Goal: Information Seeking & Learning: Learn about a topic

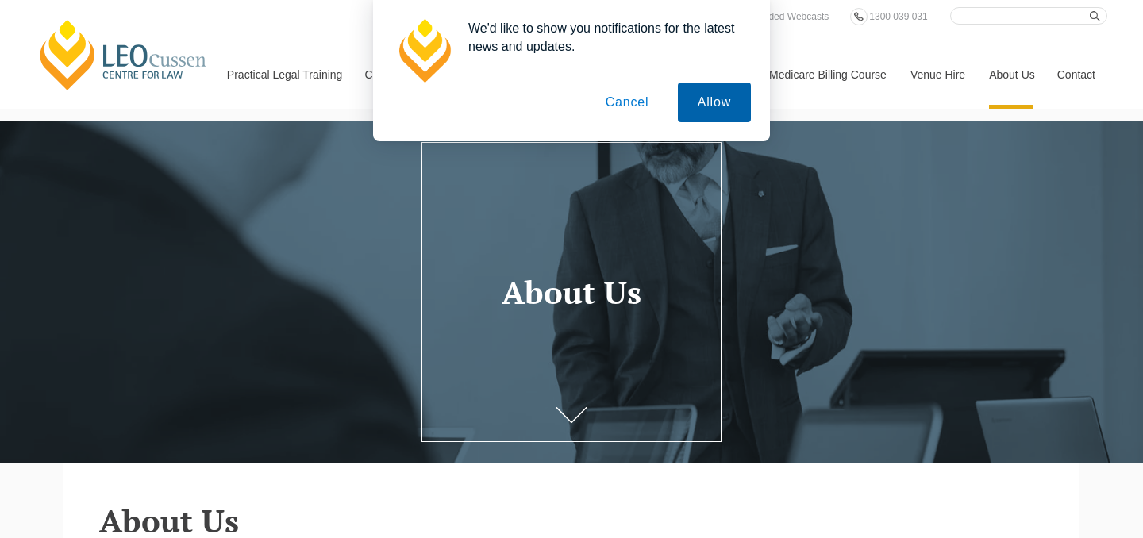
click at [710, 97] on button "Allow" at bounding box center [714, 103] width 73 height 40
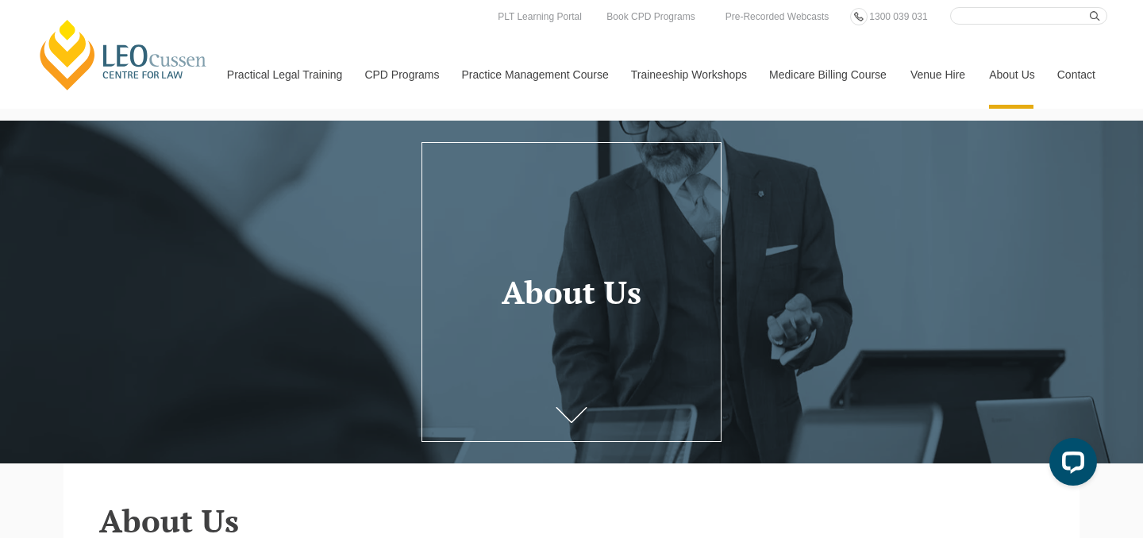
click at [992, 9] on input "Search here" at bounding box center [1028, 15] width 157 height 17
type input "u"
type input "internship"
click at [1090, 7] on button "submit" at bounding box center [1098, 15] width 17 height 17
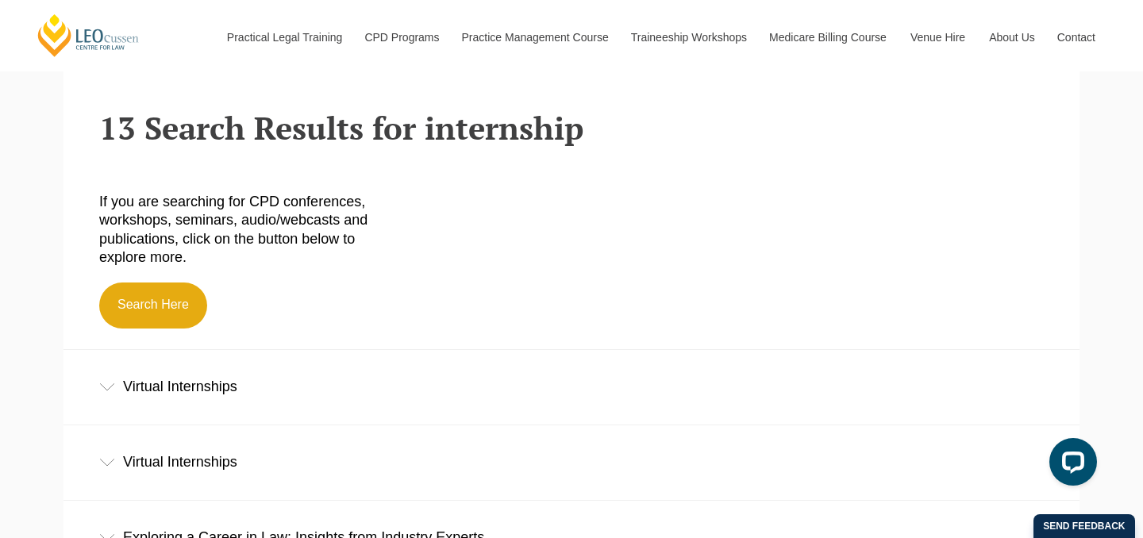
scroll to position [328, 0]
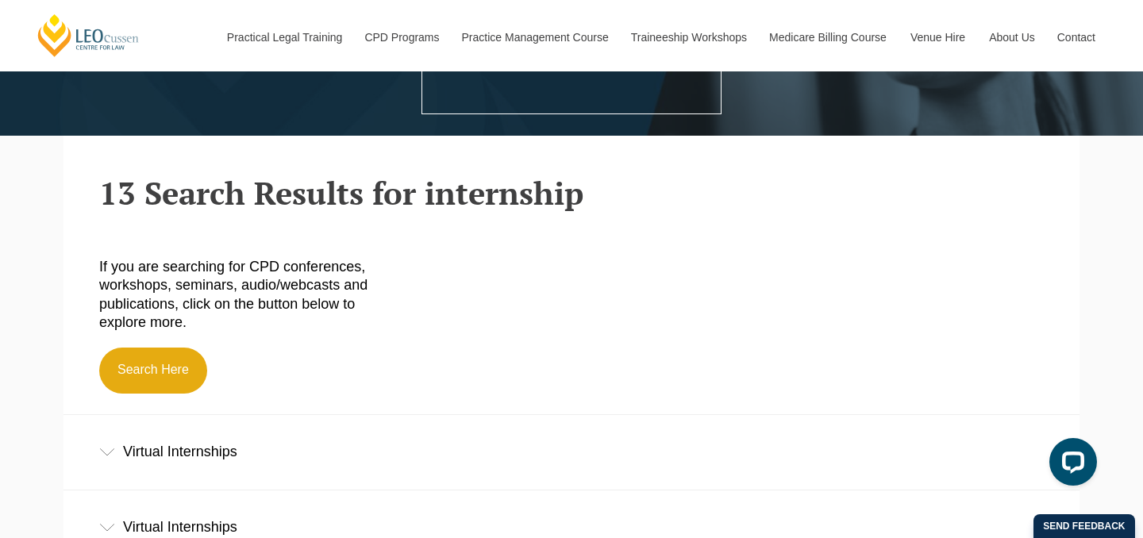
click at [402, 446] on div "Virtual Internships" at bounding box center [572, 452] width 1016 height 74
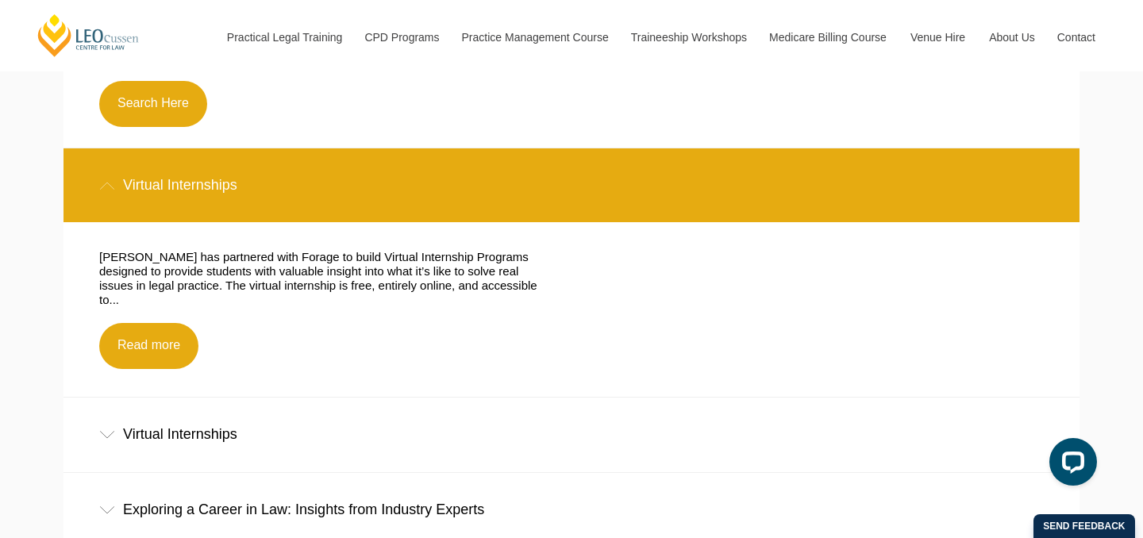
scroll to position [597, 0]
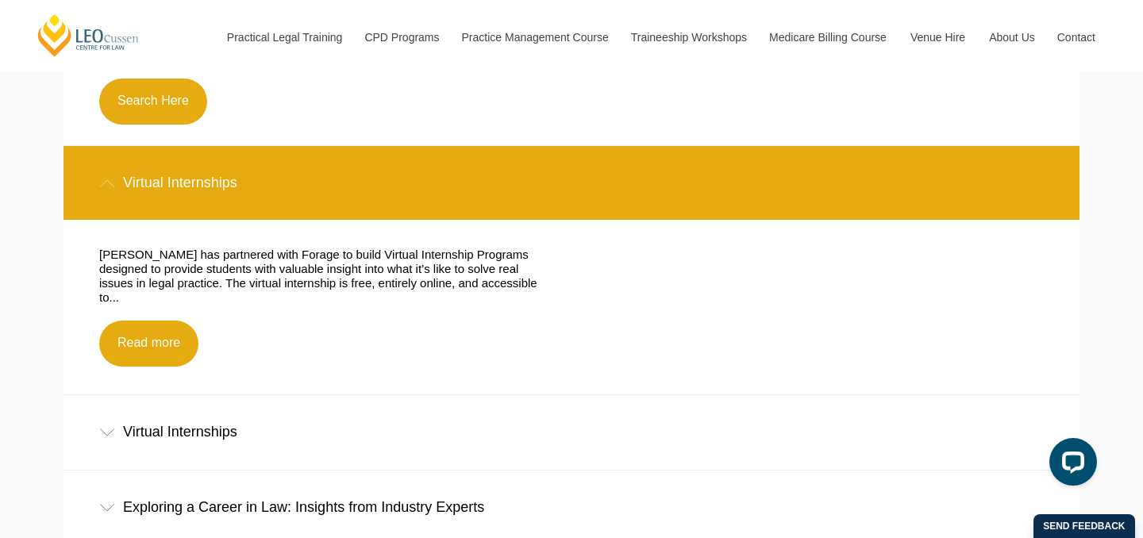
click at [377, 425] on div "Virtual Internships" at bounding box center [572, 432] width 1016 height 74
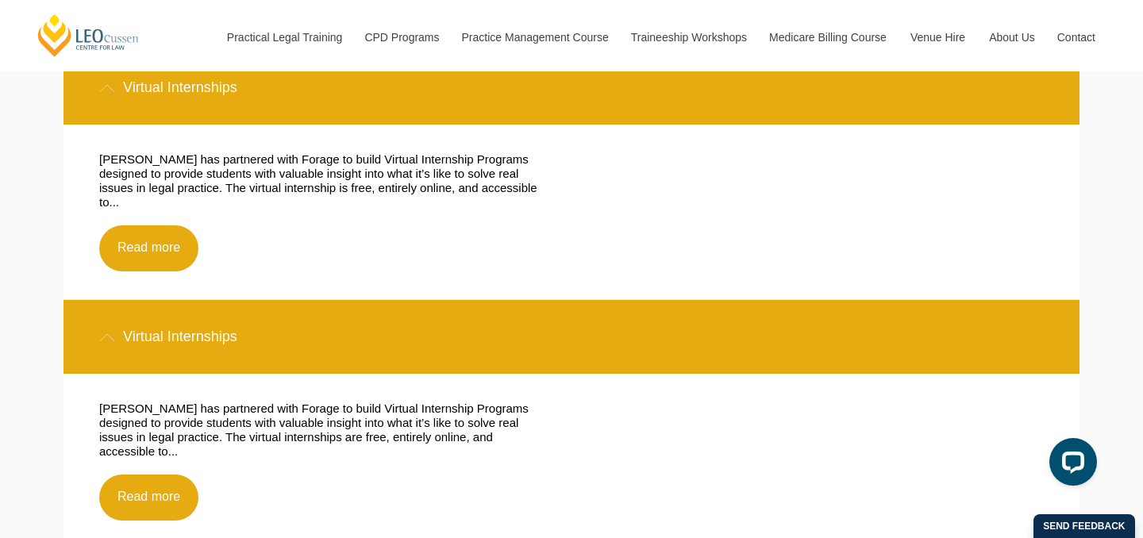
scroll to position [695, 0]
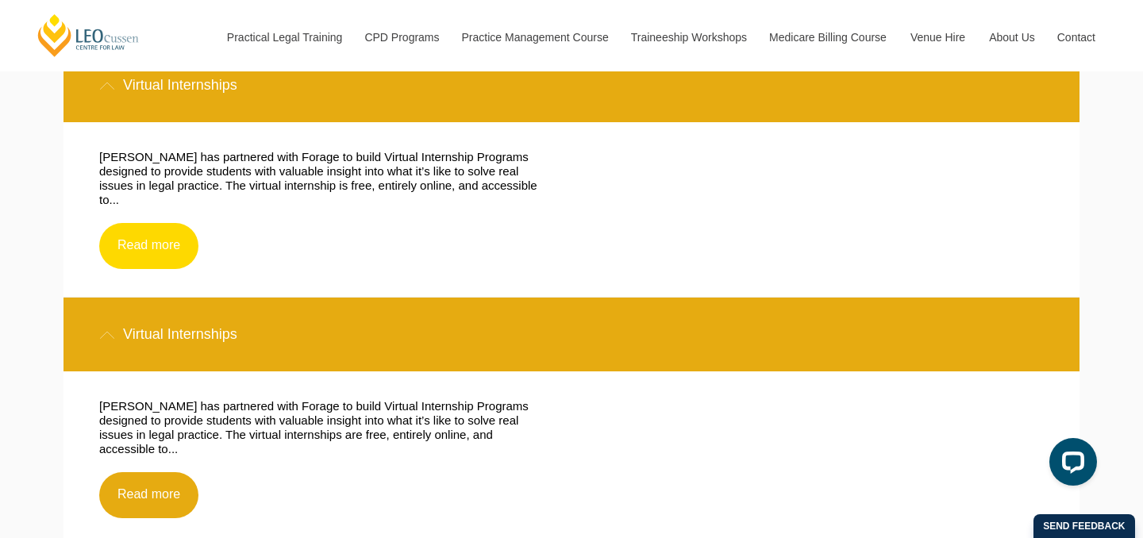
click at [156, 236] on link "Read more" at bounding box center [148, 246] width 99 height 46
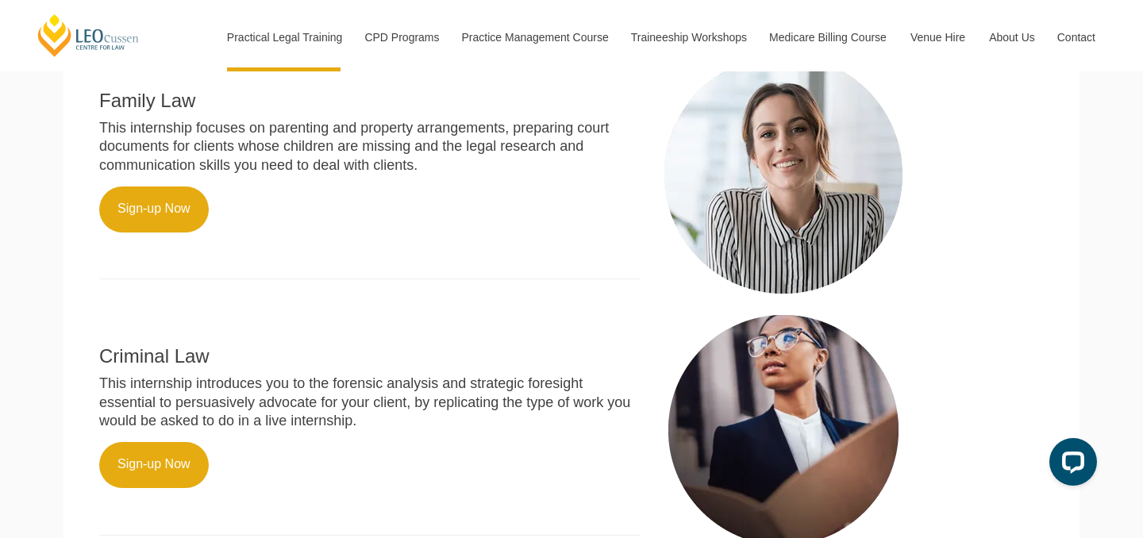
scroll to position [660, 0]
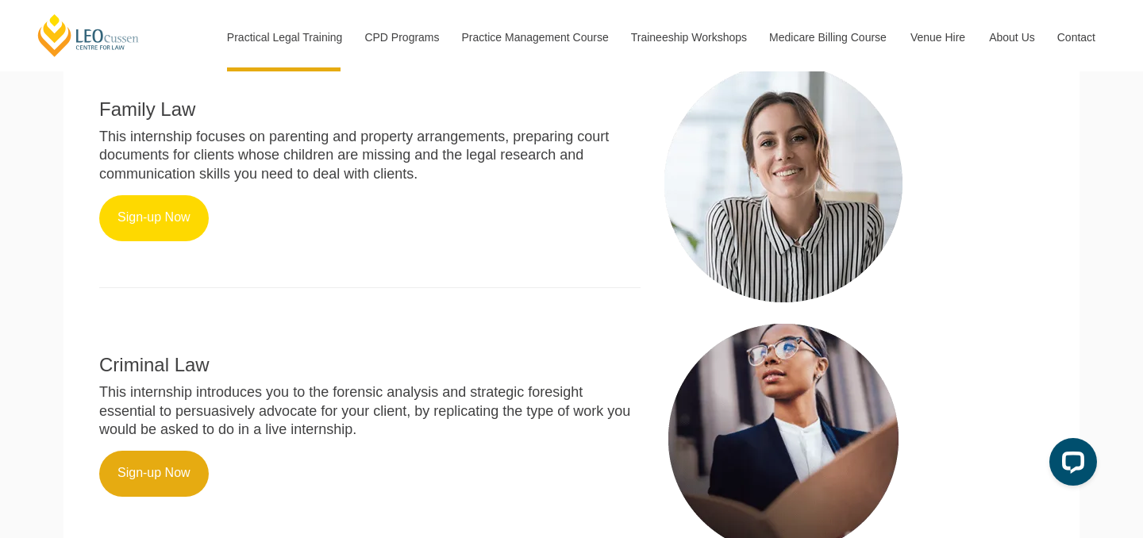
click at [167, 211] on link "Sign-up Now" at bounding box center [154, 218] width 110 height 46
